Goal: Task Accomplishment & Management: Use online tool/utility

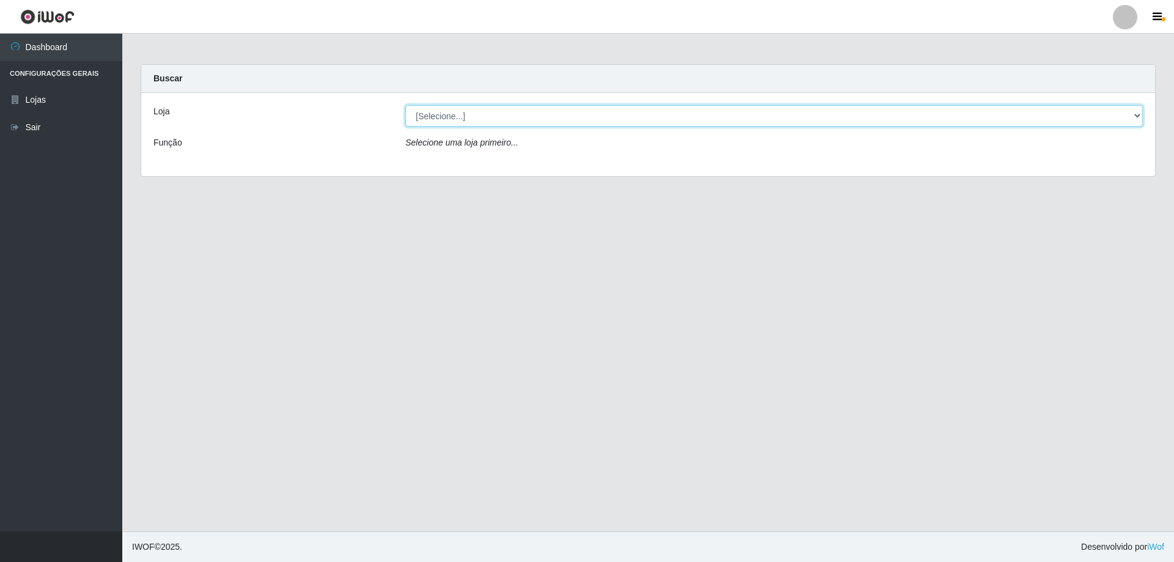
click at [470, 120] on select "[Selecione...] Atacado Vem - [STREET_ADDRESS]" at bounding box center [773, 115] width 737 height 21
select select "461"
click at [405, 105] on select "[Selecione...] Atacado Vem - [STREET_ADDRESS]" at bounding box center [773, 115] width 737 height 21
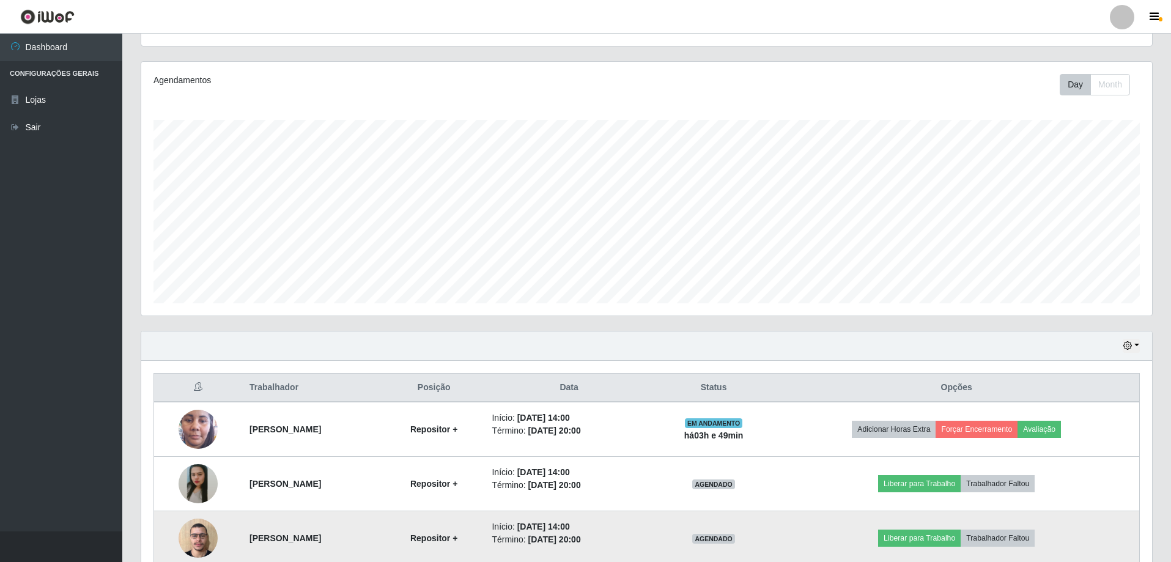
scroll to position [196, 0]
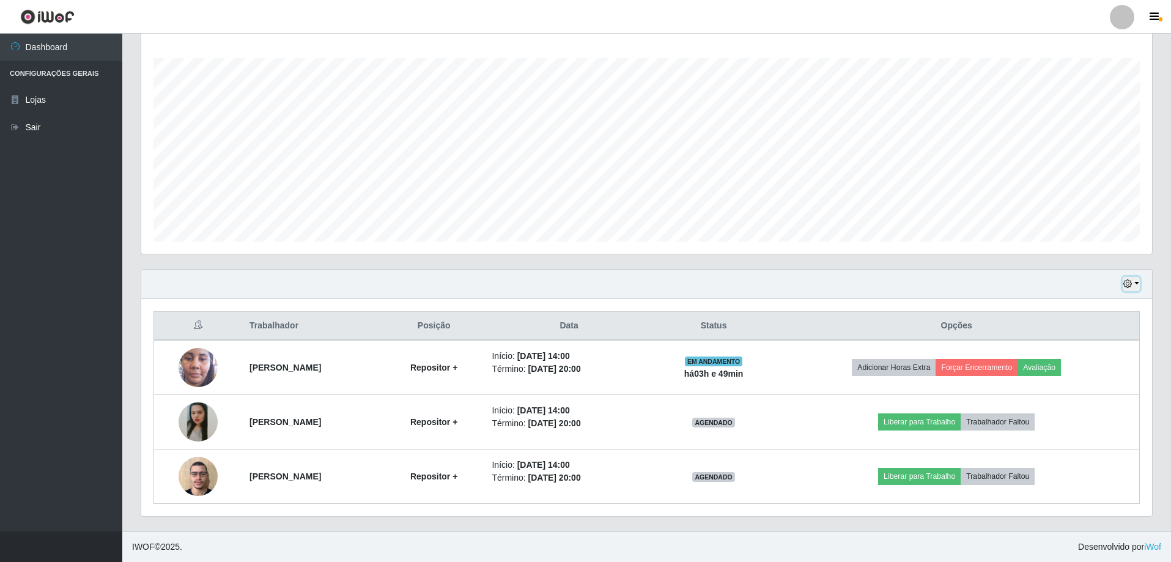
click at [1133, 287] on button "button" at bounding box center [1130, 284] width 17 height 14
click at [1096, 330] on button "1 dia" at bounding box center [1090, 332] width 97 height 26
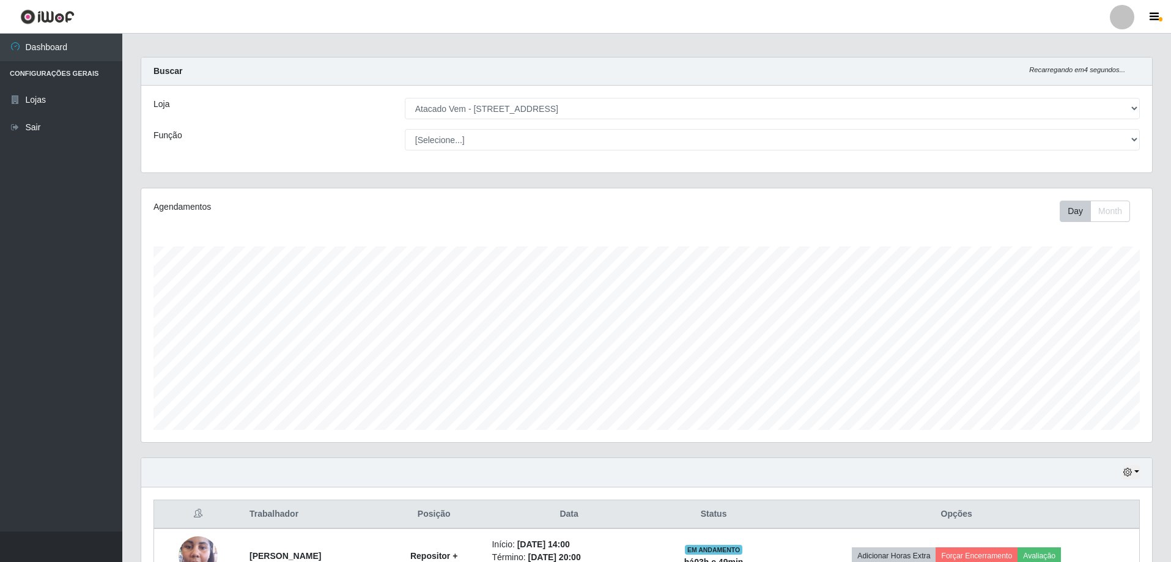
scroll to position [0, 0]
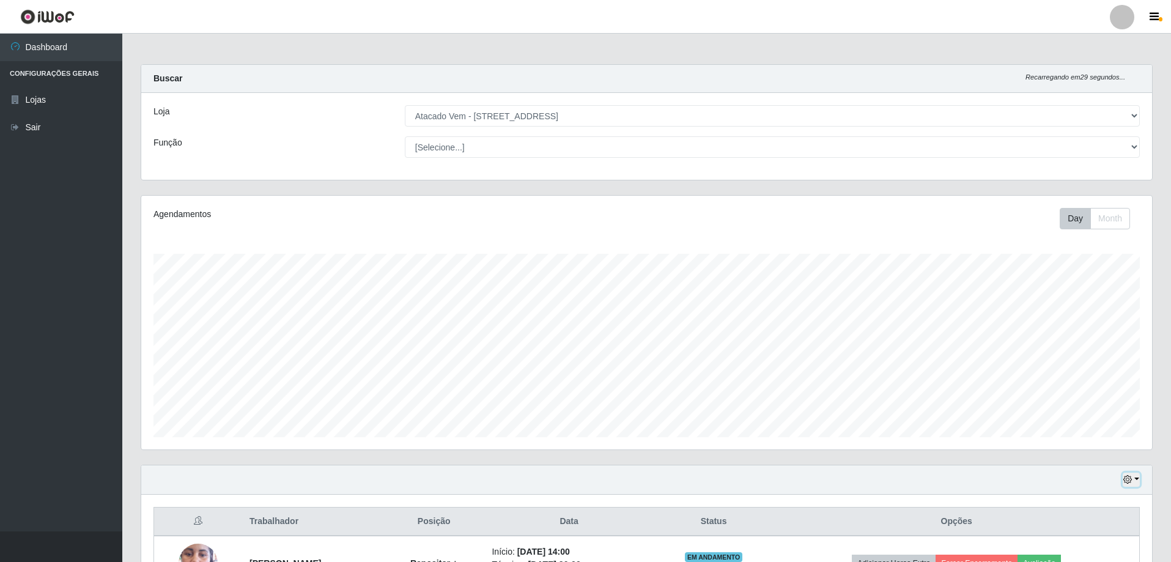
click at [1127, 476] on icon "button" at bounding box center [1127, 479] width 9 height 9
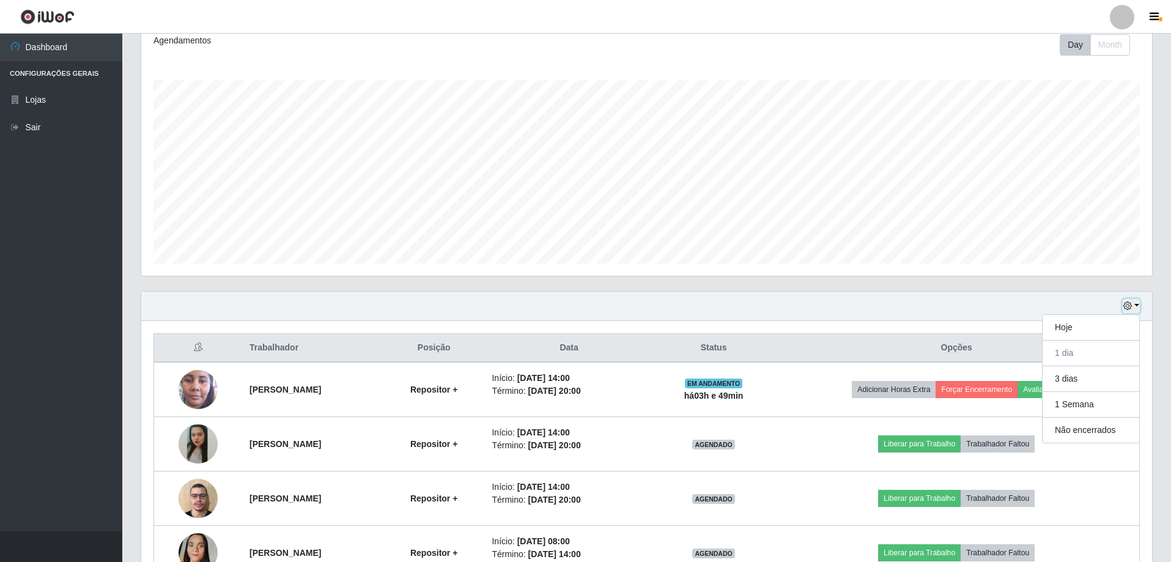
scroll to position [183, 0]
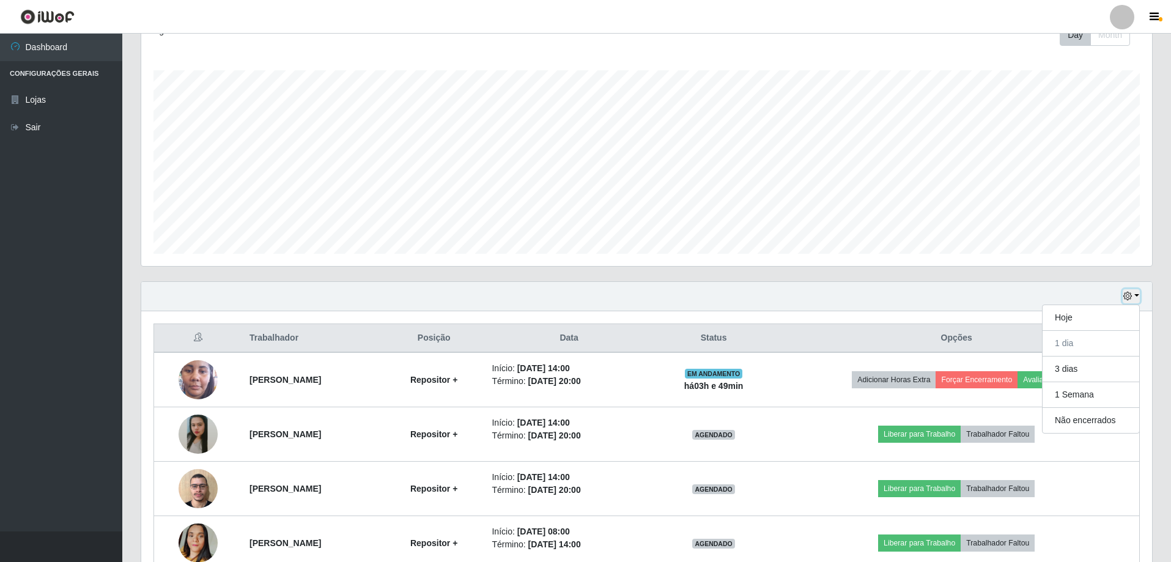
click at [1130, 298] on icon "button" at bounding box center [1127, 296] width 9 height 9
click at [1130, 297] on icon "button" at bounding box center [1127, 296] width 9 height 9
click at [1070, 328] on button "Hoje" at bounding box center [1090, 318] width 97 height 26
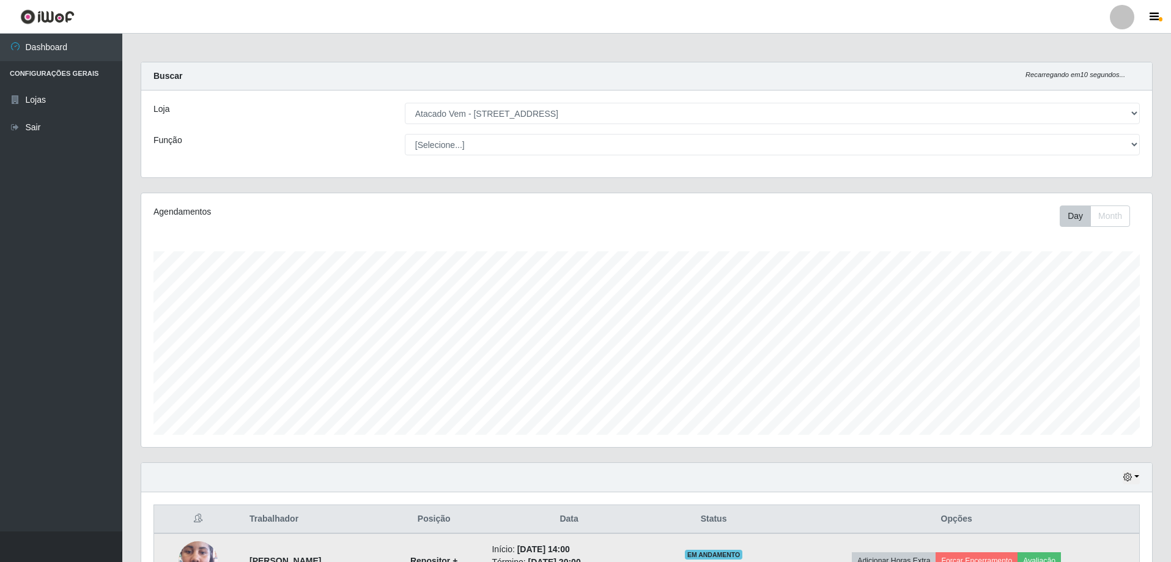
scroll to position [0, 0]
